Goal: Task Accomplishment & Management: Use online tool/utility

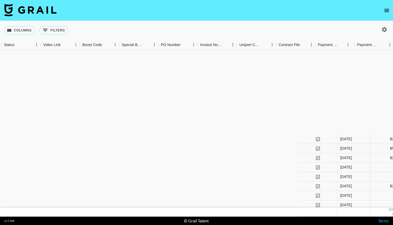
scroll to position [104, 474]
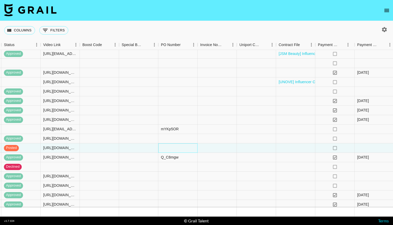
click at [186, 146] on div at bounding box center [177, 147] width 39 height 9
type input "vHI3QAgF"
click at [232, 147] on div at bounding box center [217, 147] width 39 height 9
click at [163, 148] on div "vHI3QAgF" at bounding box center [170, 147] width 18 height 5
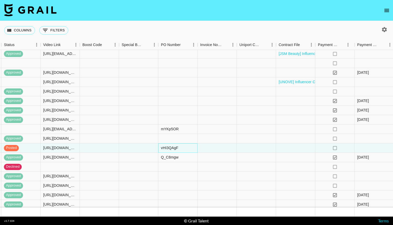
click at [163, 148] on div "vHI3QAgF" at bounding box center [170, 147] width 18 height 5
type input "HI3QAgF"
click at [220, 146] on div at bounding box center [217, 147] width 39 height 9
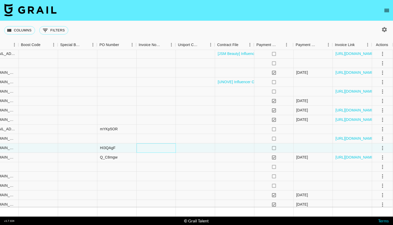
scroll to position [104, 535]
click at [382, 150] on icon "select merge strategy" at bounding box center [383, 148] width 6 height 6
click at [382, 147] on icon "select merge strategy" at bounding box center [383, 148] width 6 height 6
click at [384, 147] on icon "select merge strategy" at bounding box center [383, 148] width 6 height 6
click at [379, 196] on div "Approve" at bounding box center [371, 197] width 16 height 6
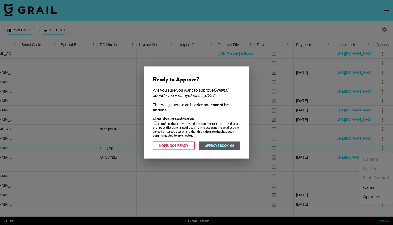
click at [197, 128] on div "Client Discount Confirmation I confirm that I have logged the booking price for…" at bounding box center [196, 127] width 87 height 21
click at [156, 122] on input "checkbox" at bounding box center [155, 122] width 3 height 3
checkbox input "true"
click at [178, 169] on div at bounding box center [196, 112] width 393 height 225
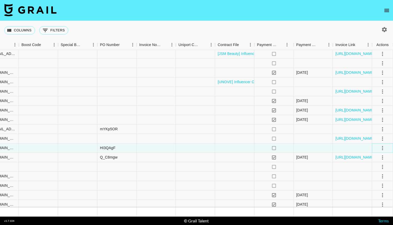
click at [378, 149] on button "select merge strategy" at bounding box center [382, 148] width 9 height 9
click at [365, 199] on div "Approve" at bounding box center [371, 197] width 16 height 6
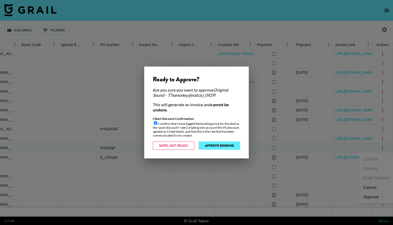
click at [213, 146] on button "Approve Booking" at bounding box center [220, 146] width 42 height 8
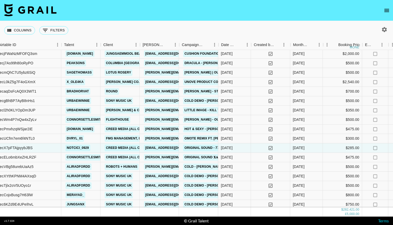
scroll to position [104, 47]
